Goal: Check status: Check status

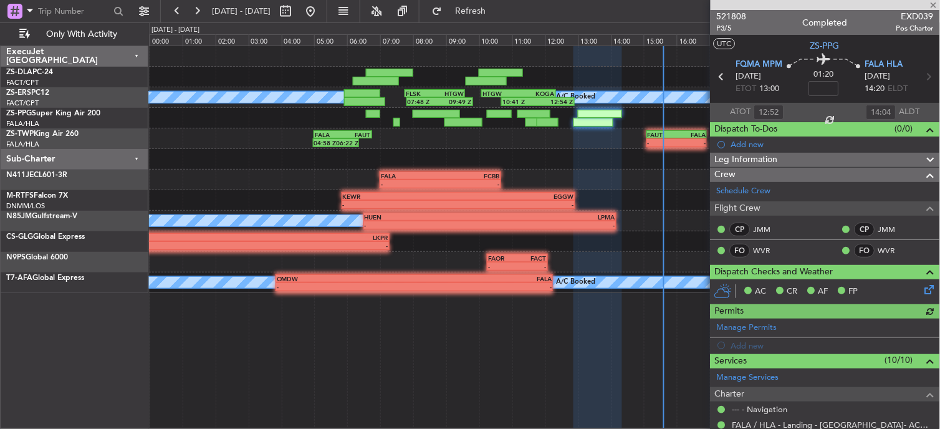
click at [932, 4] on div at bounding box center [825, 5] width 229 height 10
click at [934, 3] on span at bounding box center [934, 5] width 12 height 11
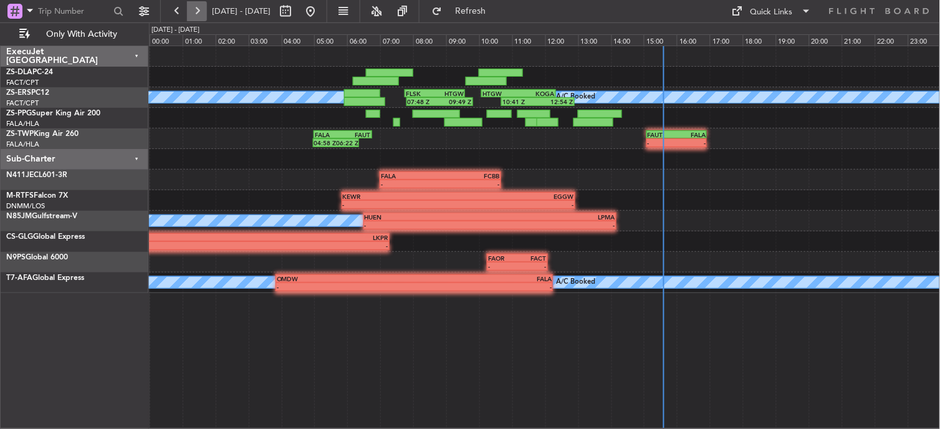
click at [201, 7] on button at bounding box center [197, 11] width 20 height 20
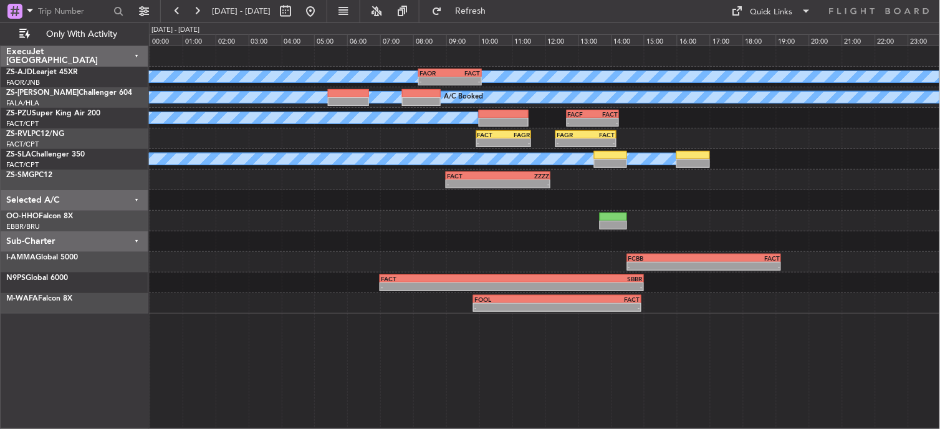
click at [445, 204] on div at bounding box center [544, 200] width 791 height 21
click at [176, 9] on button at bounding box center [177, 11] width 20 height 20
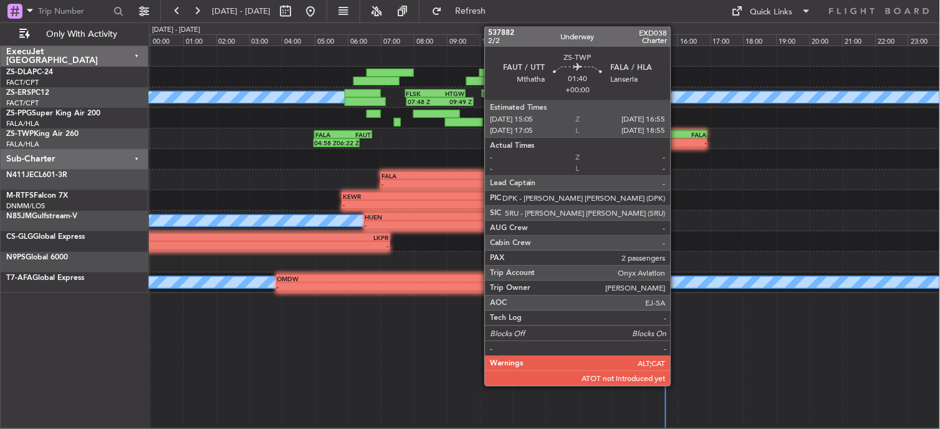
click at [677, 136] on div "FALA" at bounding box center [691, 134] width 29 height 7
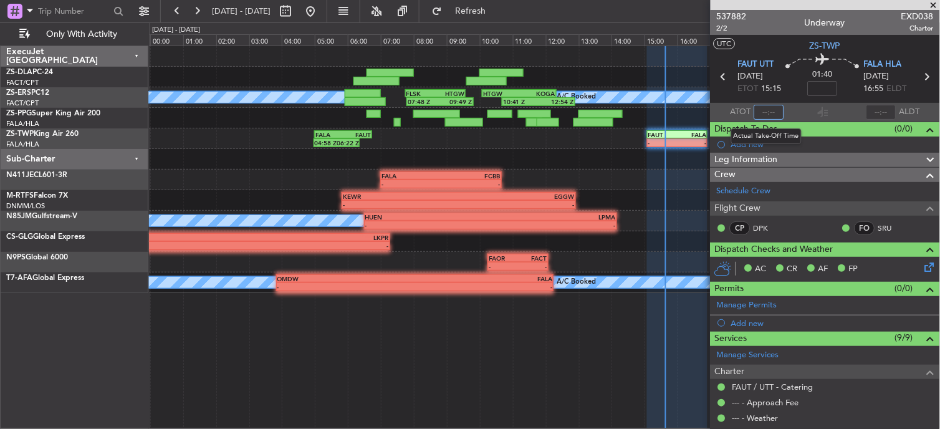
click at [762, 108] on input "text" at bounding box center [769, 112] width 30 height 15
type input "15:31"
